Goal: Information Seeking & Learning: Learn about a topic

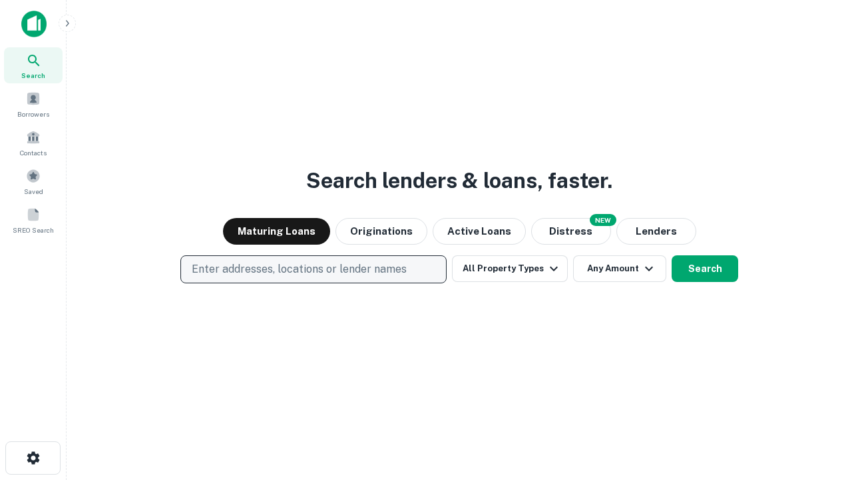
click at [313, 269] on p "Enter addresses, locations or lender names" at bounding box center [299, 269] width 215 height 16
type input "**********"
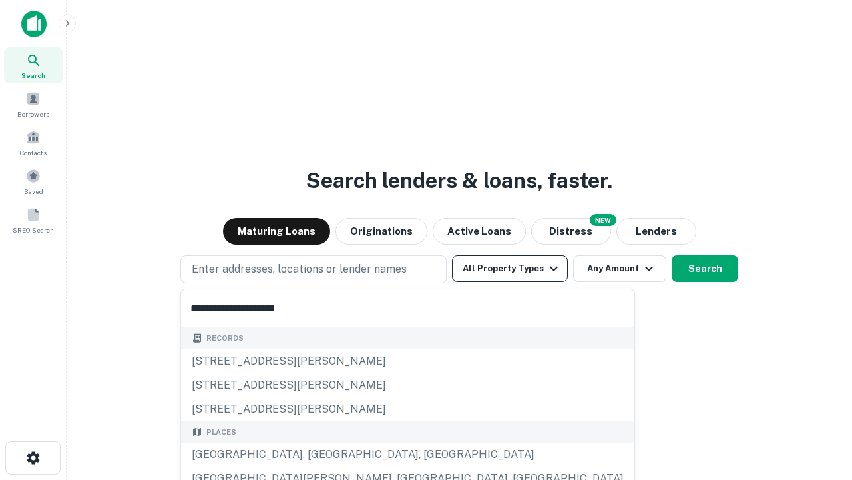
click at [318, 454] on div "[GEOGRAPHIC_DATA], [GEOGRAPHIC_DATA], [GEOGRAPHIC_DATA]" at bounding box center [408, 454] width 454 height 24
click at [510, 268] on button "All Property Types" at bounding box center [510, 268] width 116 height 27
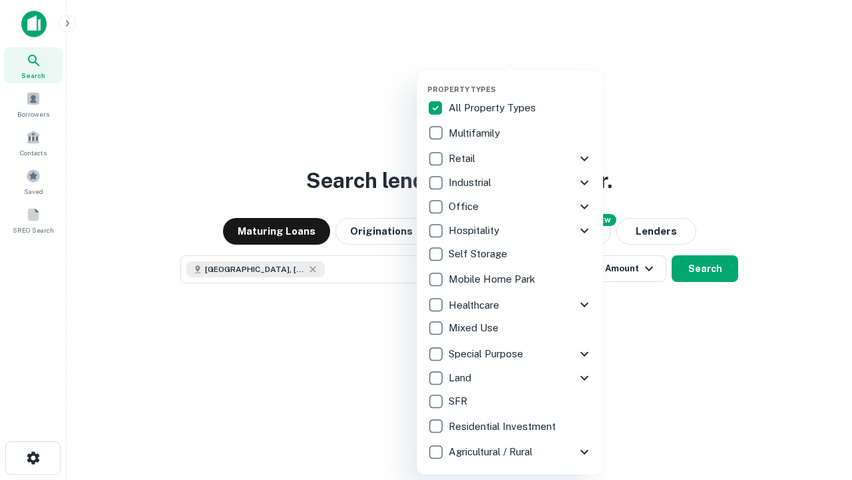
click at [521, 81] on button "button" at bounding box center [521, 81] width 186 height 1
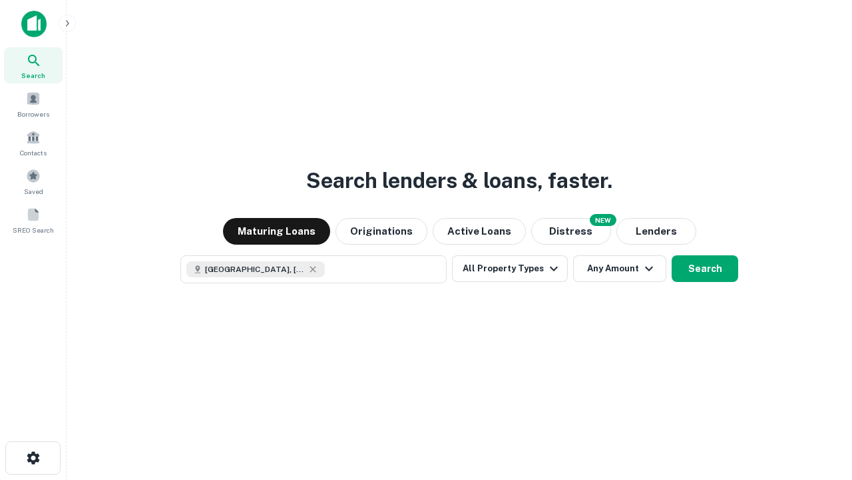
scroll to position [21, 0]
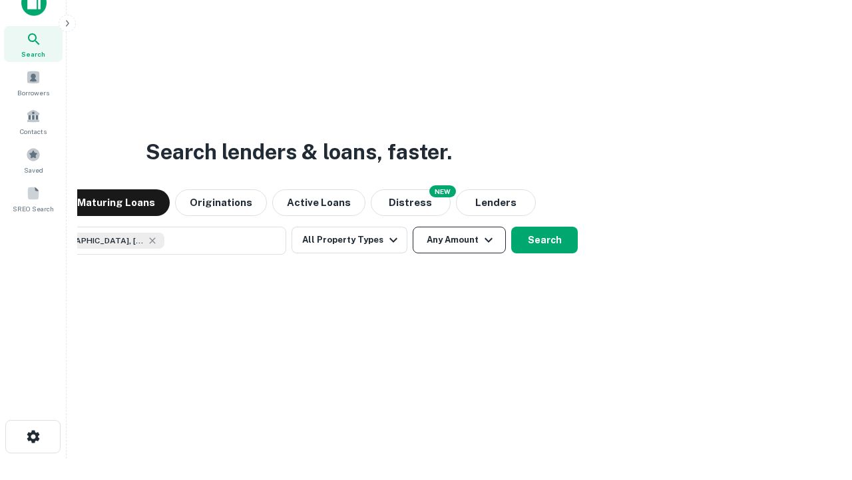
click at [413, 226] on button "Any Amount" at bounding box center [459, 239] width 93 height 27
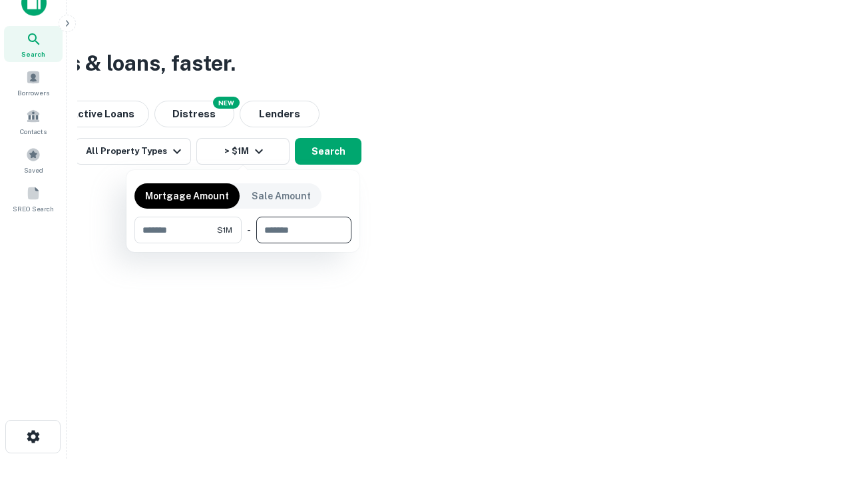
type input "*******"
click at [243, 243] on button "button" at bounding box center [243, 243] width 217 height 1
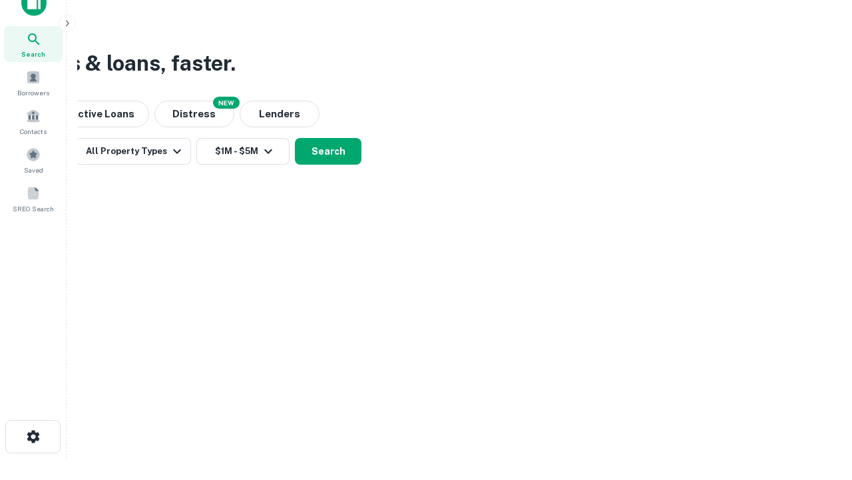
scroll to position [21, 0]
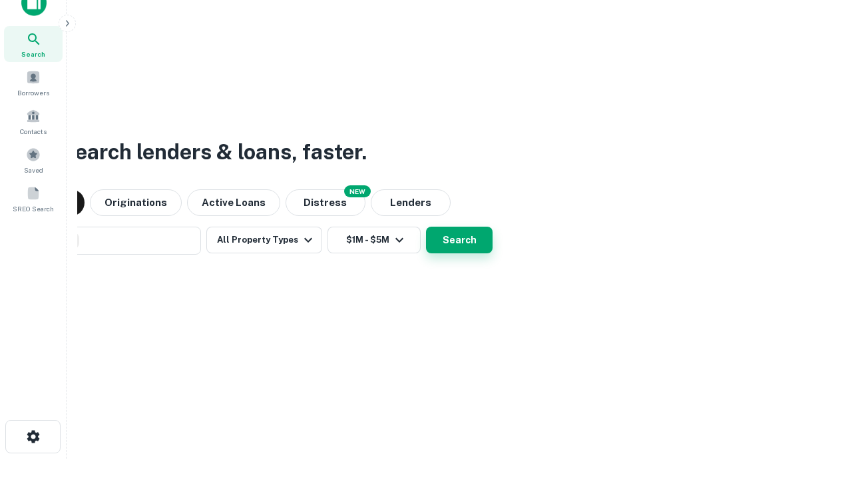
click at [426, 226] on button "Search" at bounding box center [459, 239] width 67 height 27
